Goal: Information Seeking & Learning: Learn about a topic

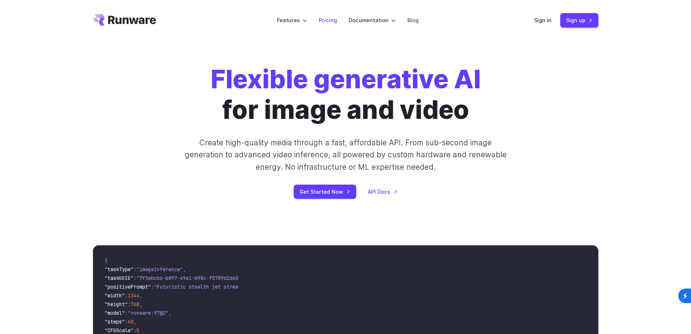
click at [325, 21] on link "Pricing" at bounding box center [328, 20] width 18 height 8
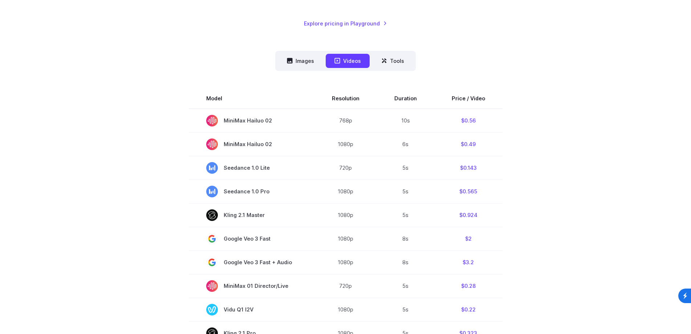
scroll to position [145, 0]
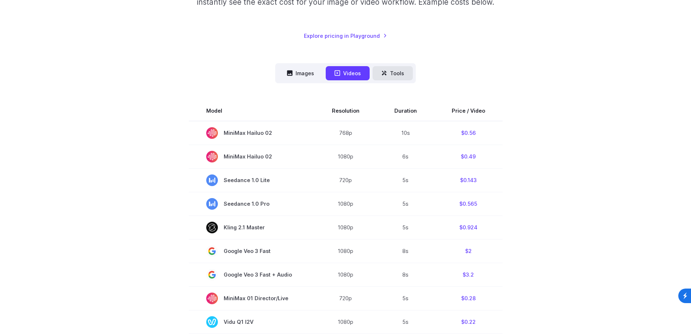
click at [398, 76] on button "Tools" at bounding box center [393, 73] width 40 height 14
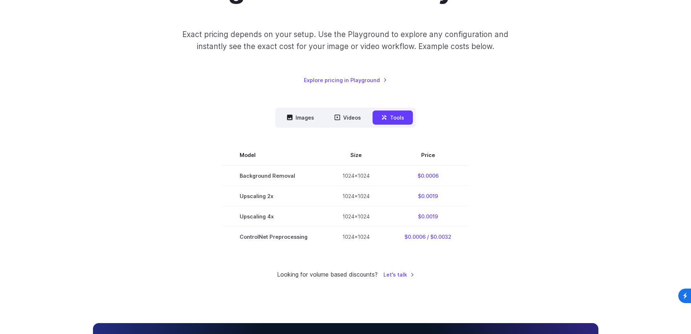
scroll to position [0, 0]
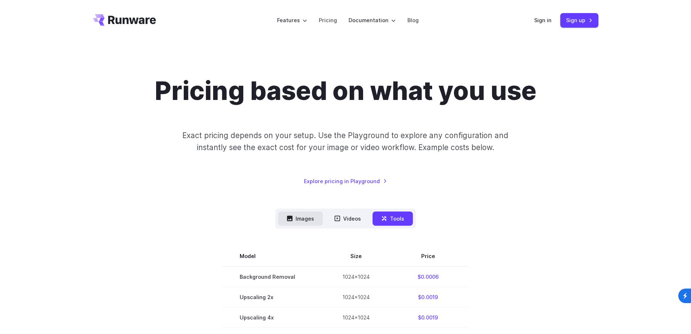
click at [299, 216] on button "Images" at bounding box center [300, 218] width 45 height 14
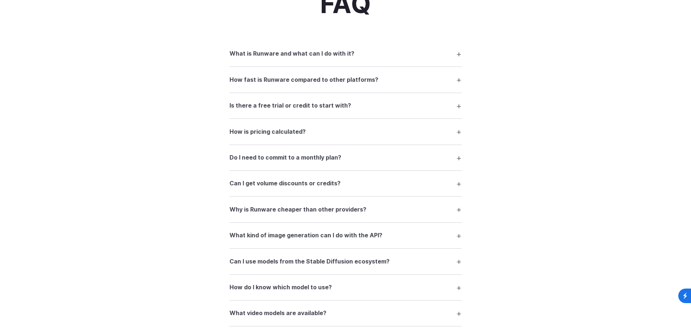
scroll to position [690, 0]
